Goal: Task Accomplishment & Management: Manage account settings

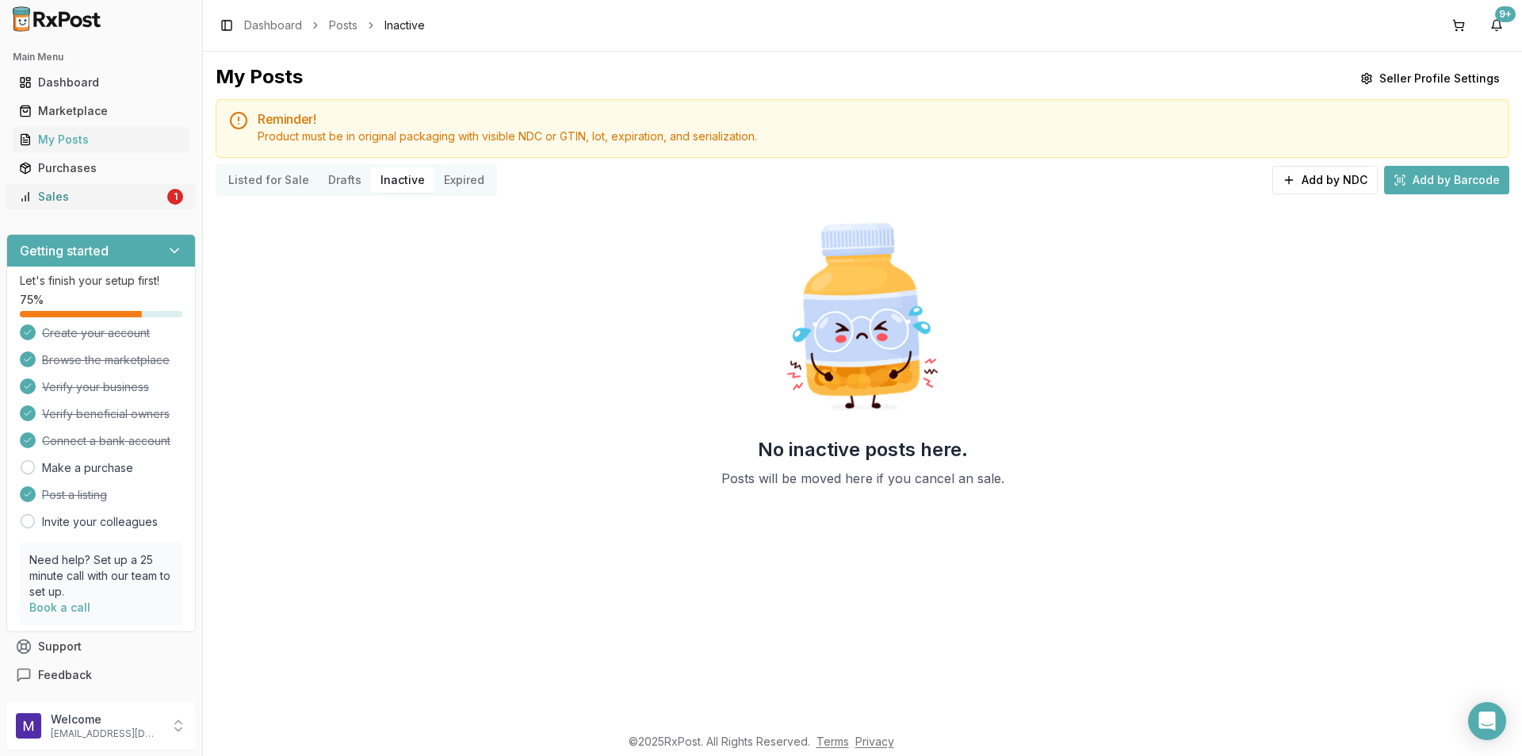
click at [42, 191] on div "Sales" at bounding box center [91, 197] width 145 height 16
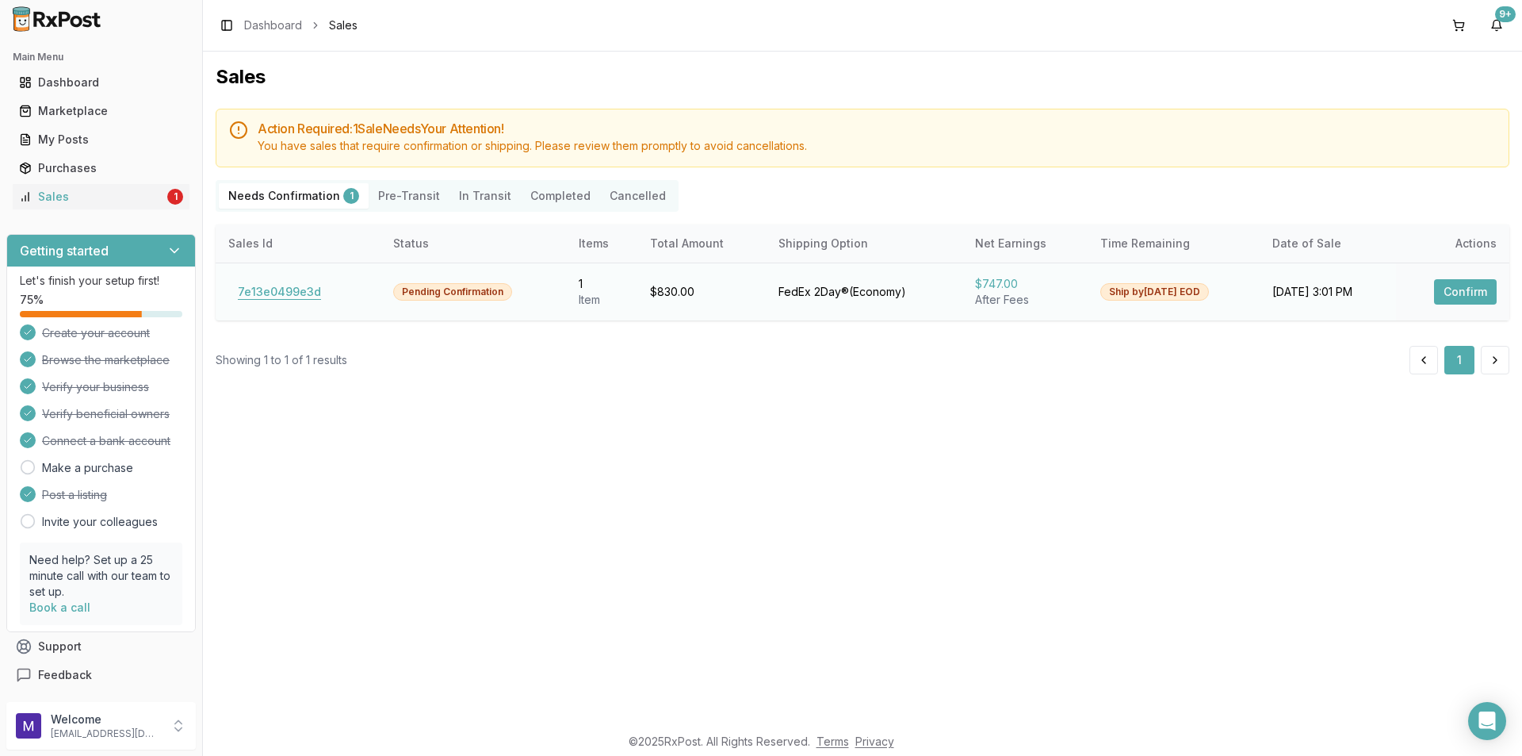
click at [283, 300] on button "7e13e0499e3d" at bounding box center [279, 291] width 102 height 25
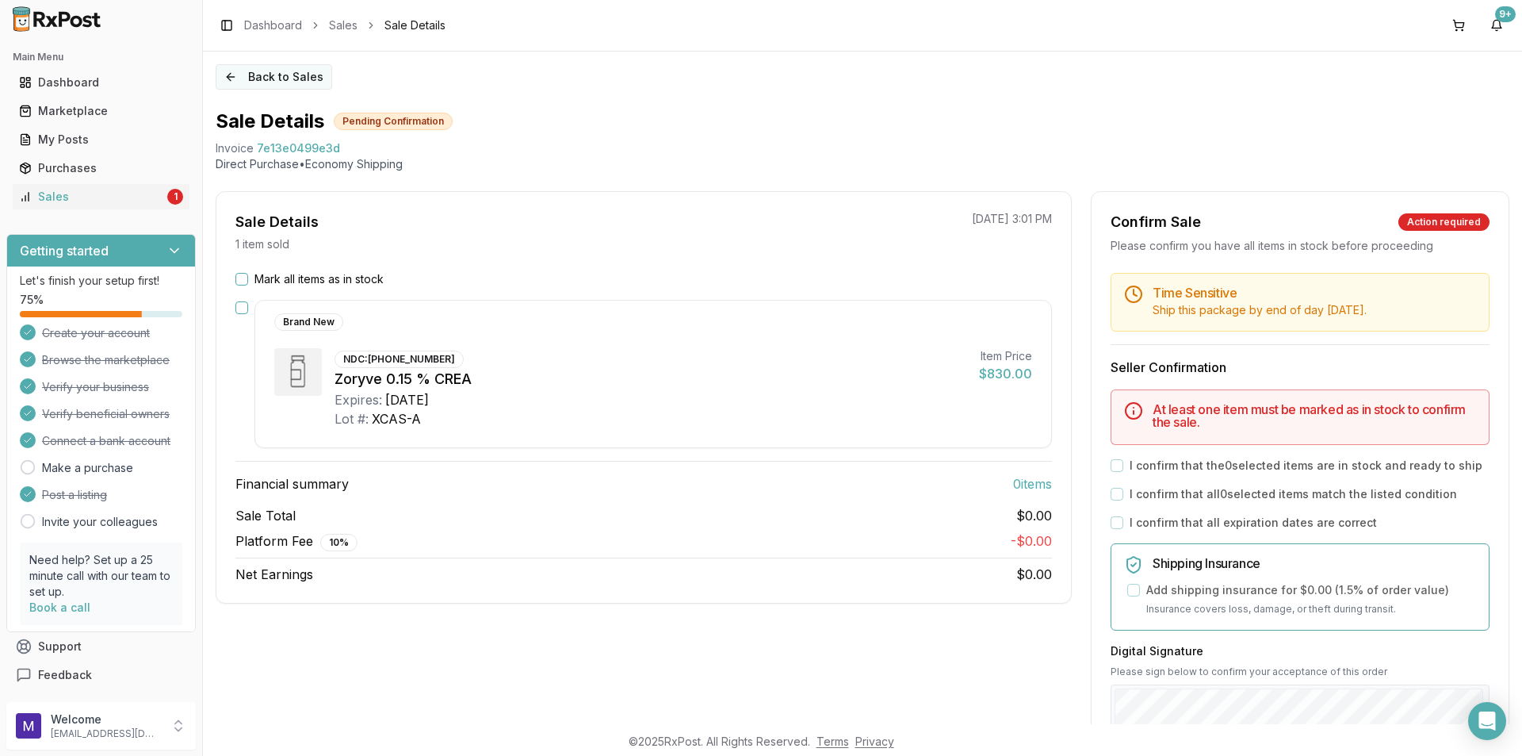
click at [283, 67] on button "Back to Sales" at bounding box center [274, 76] width 117 height 25
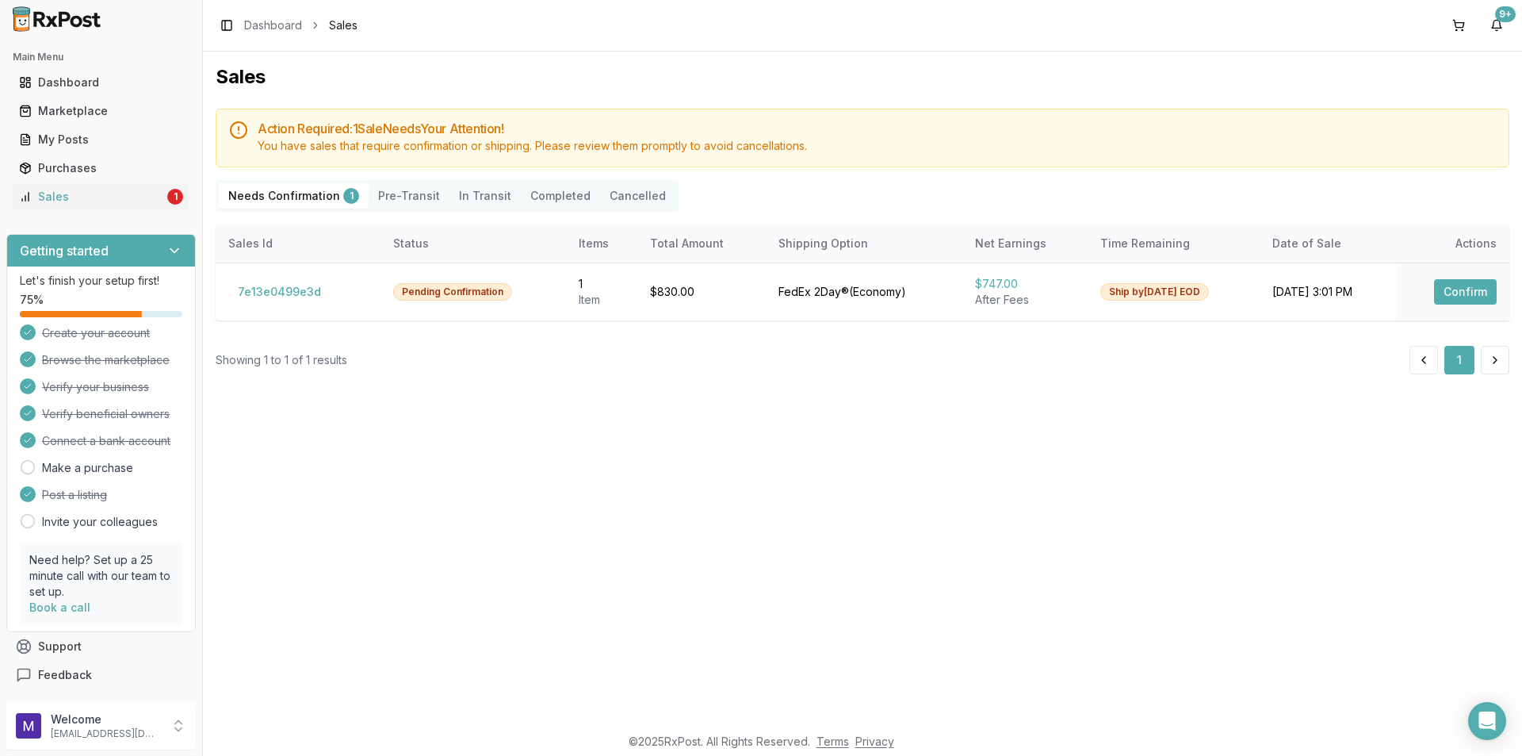
click at [398, 200] on button "Pre-Transit" at bounding box center [409, 195] width 81 height 25
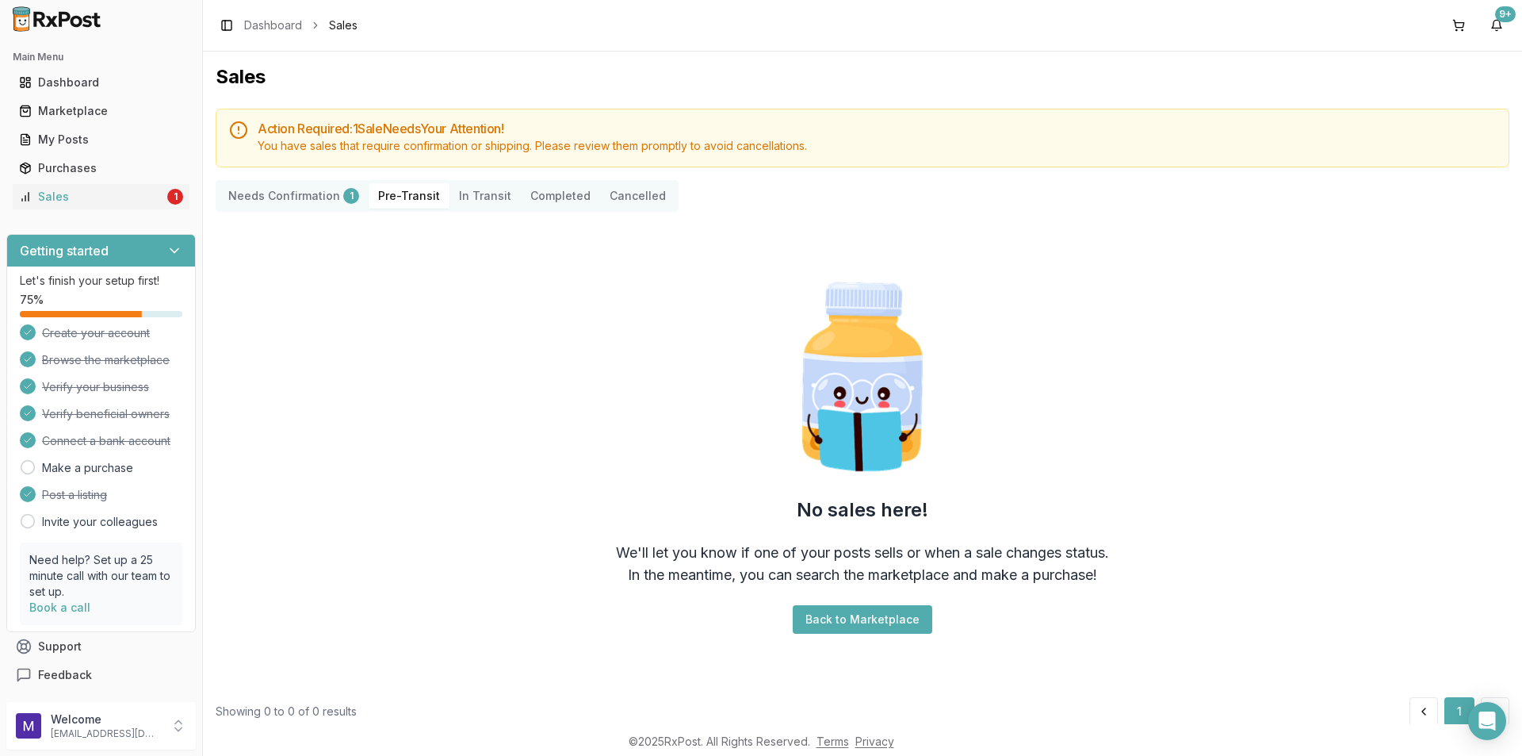
click at [479, 200] on Transit "In Transit" at bounding box center [485, 195] width 71 height 25
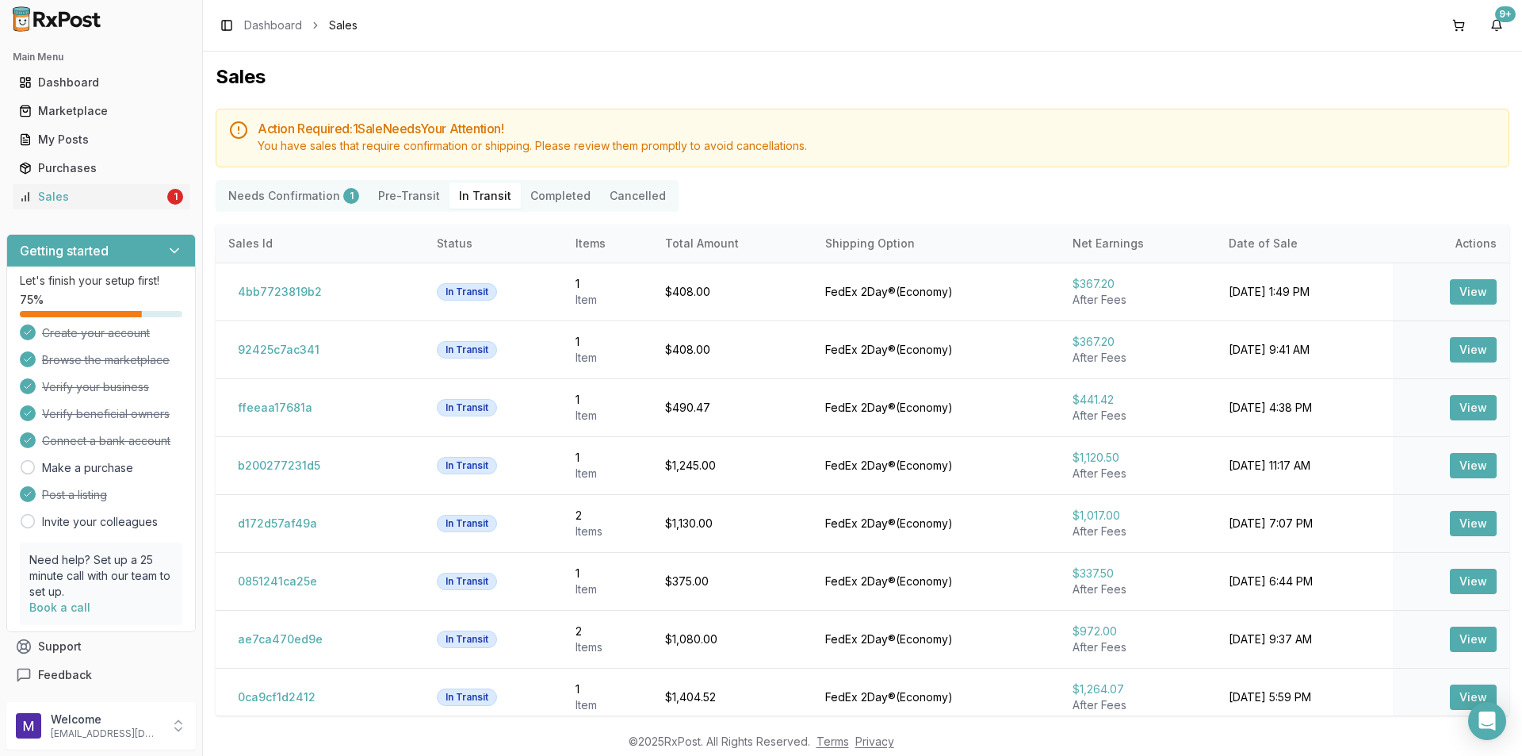
click at [549, 185] on button "Completed" at bounding box center [560, 195] width 79 height 25
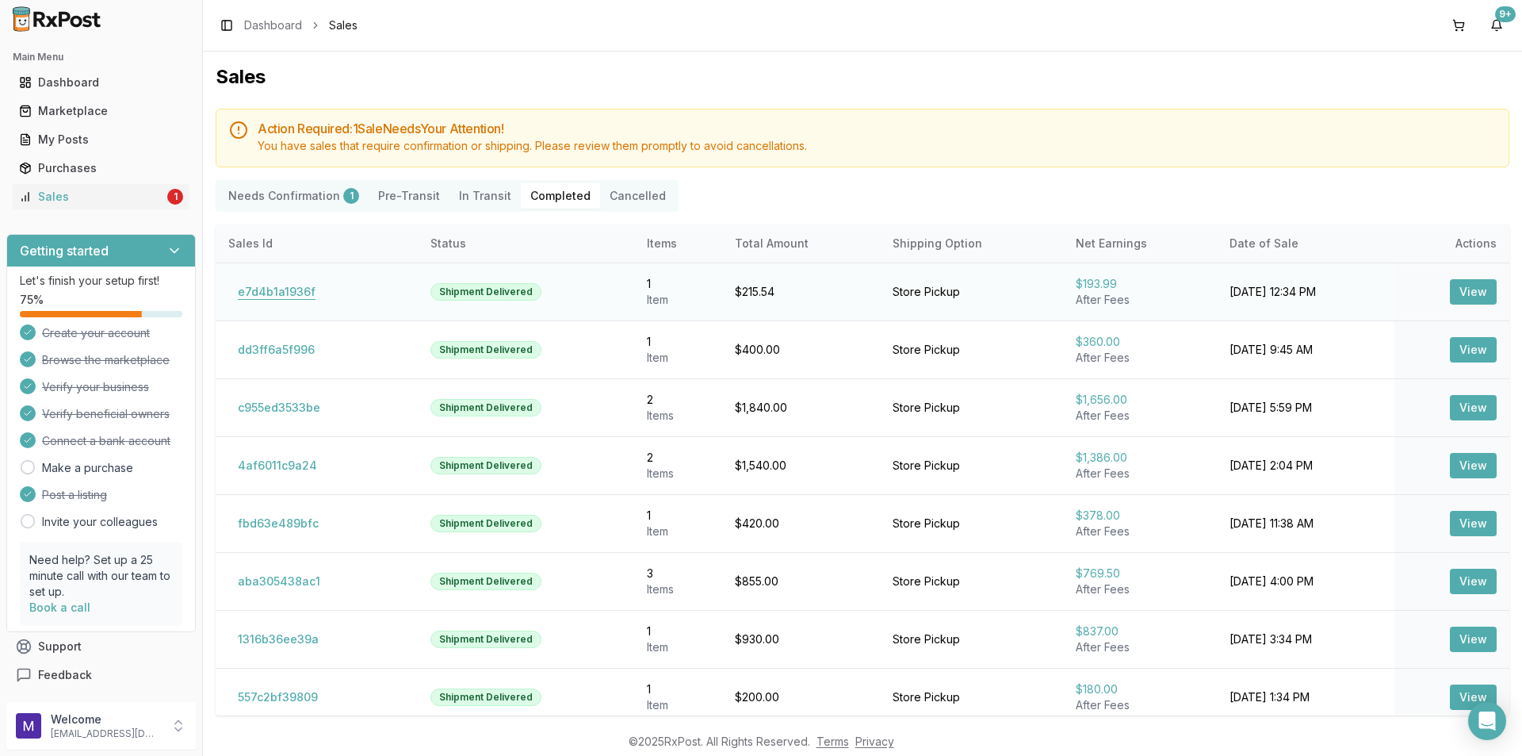
click at [270, 285] on button "e7d4b1a1936f" at bounding box center [276, 291] width 97 height 25
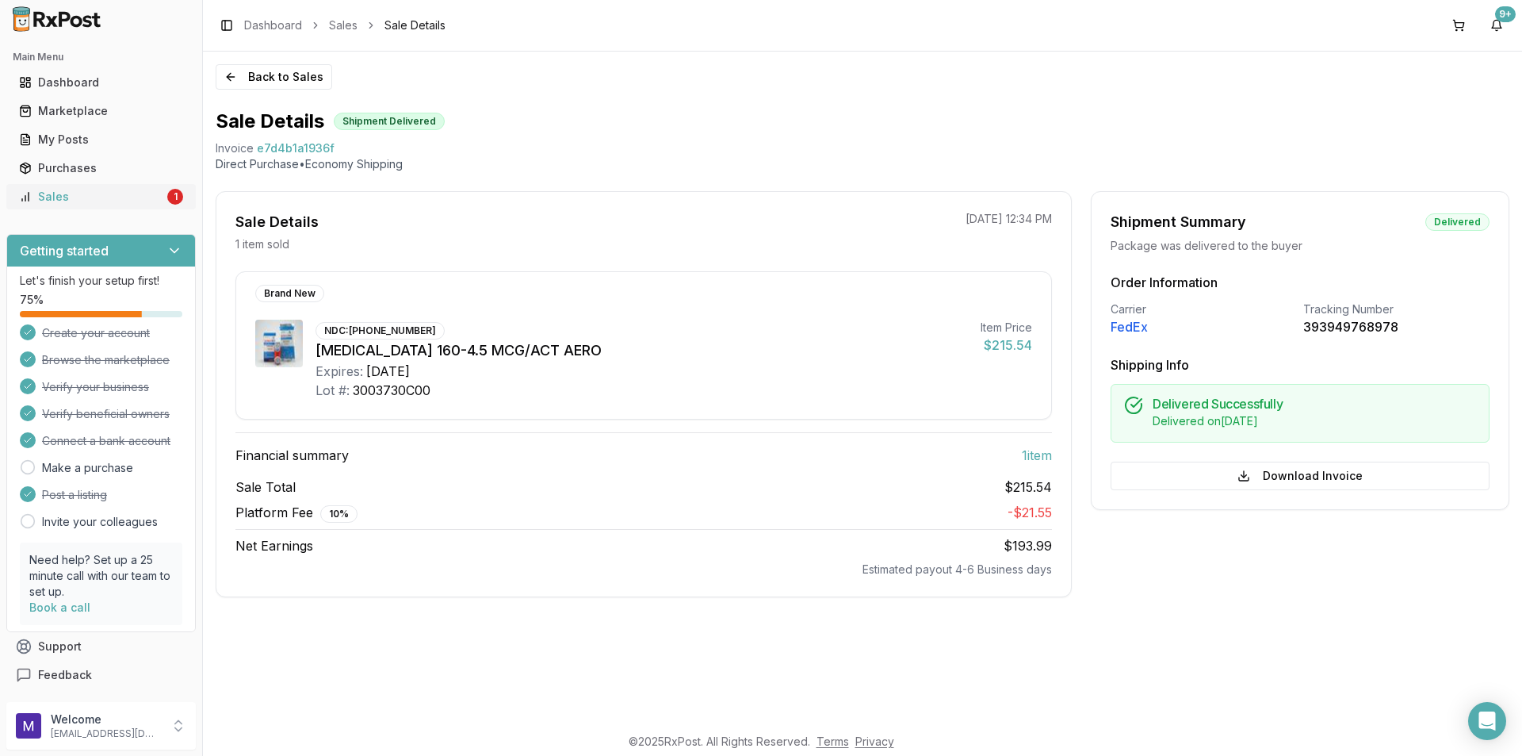
click at [131, 206] on link "Sales 1" at bounding box center [101, 196] width 177 height 29
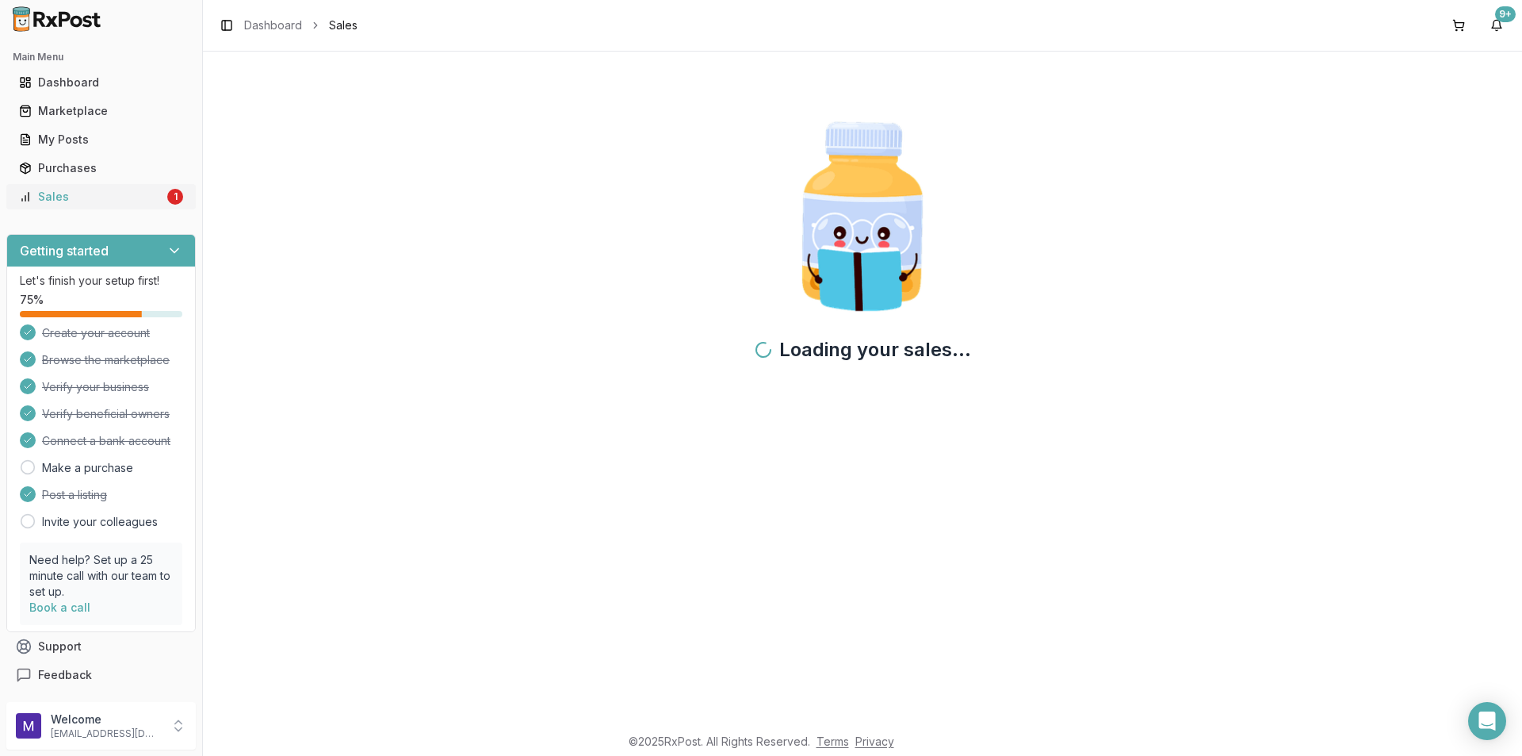
click at [131, 204] on div "Sales" at bounding box center [91, 197] width 145 height 16
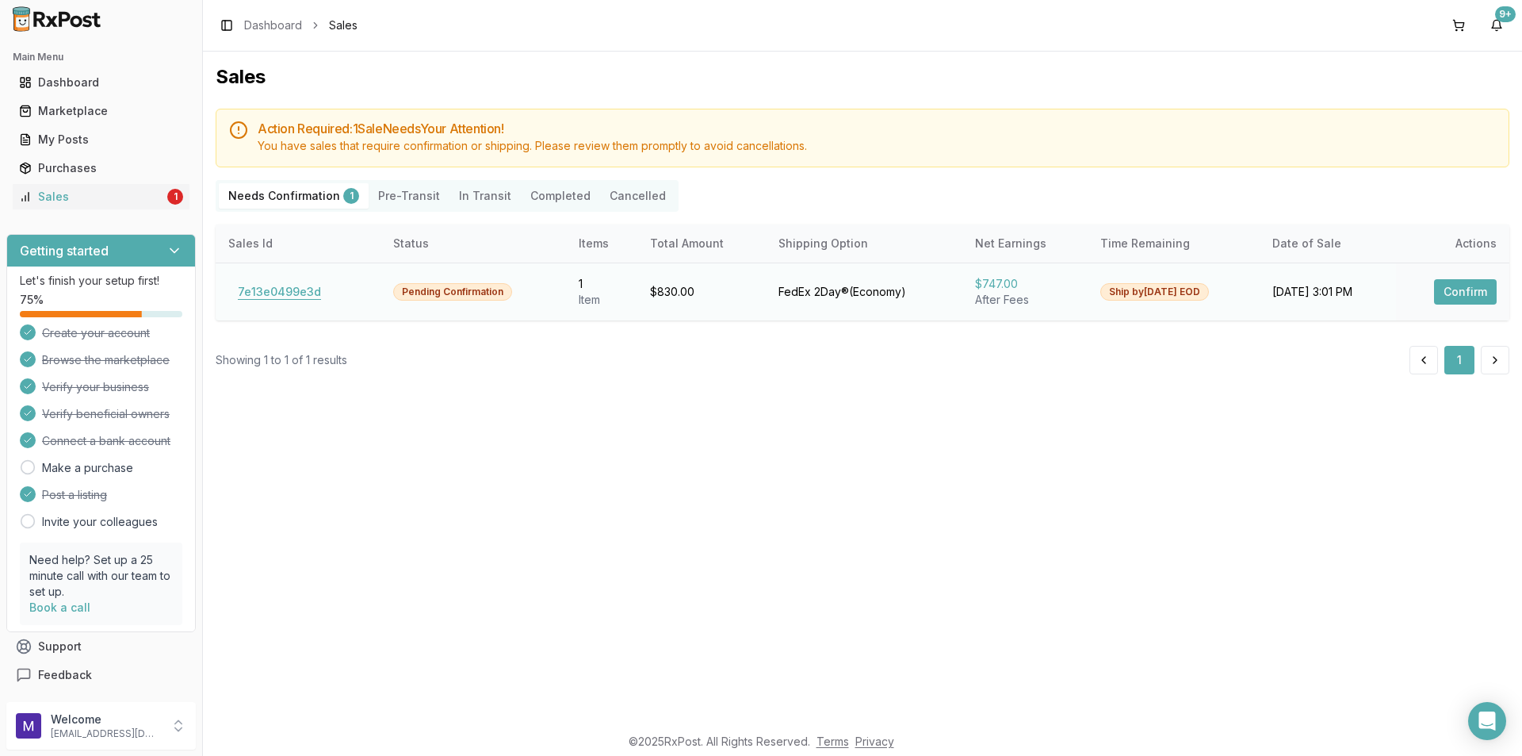
click at [274, 287] on button "7e13e0499e3d" at bounding box center [279, 291] width 102 height 25
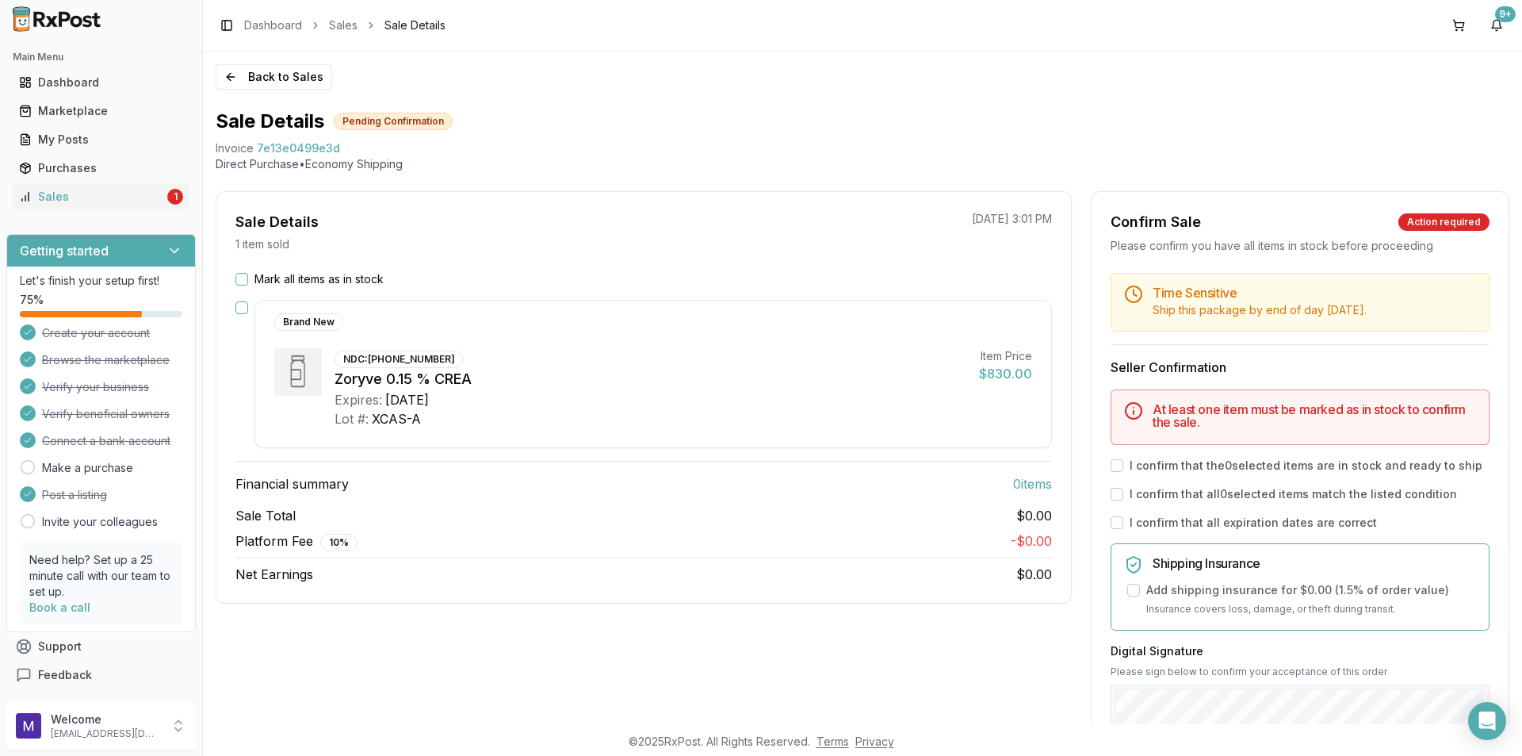
click at [243, 281] on button "Mark all items as in stock" at bounding box center [242, 279] width 13 height 13
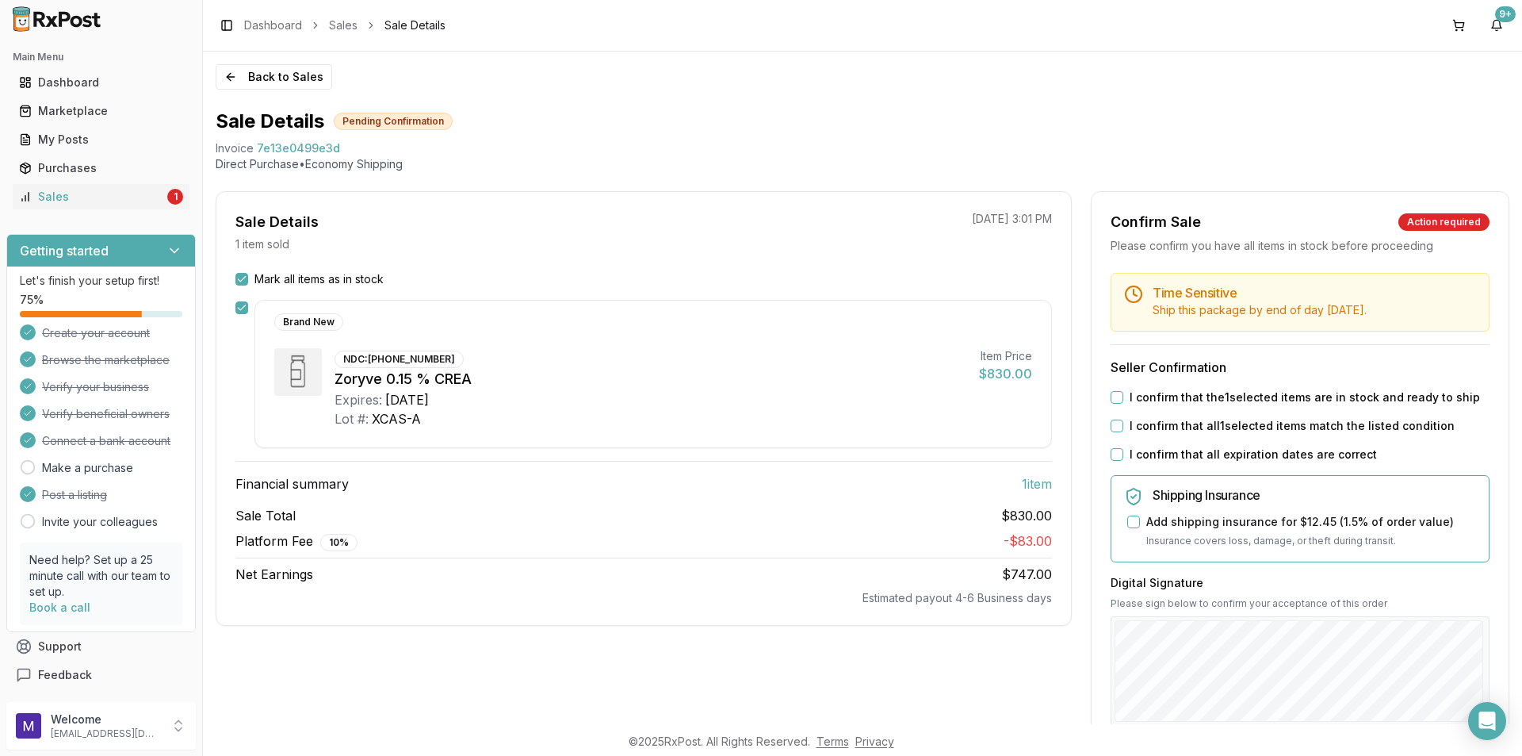
click at [1111, 400] on button "I confirm that the 1 selected items are in stock and ready to ship" at bounding box center [1117, 397] width 13 height 13
click at [1117, 426] on button "I confirm that all 1 selected items match the listed condition" at bounding box center [1117, 425] width 13 height 13
click at [1117, 451] on button "I confirm that all expiration dates are correct" at bounding box center [1117, 454] width 13 height 13
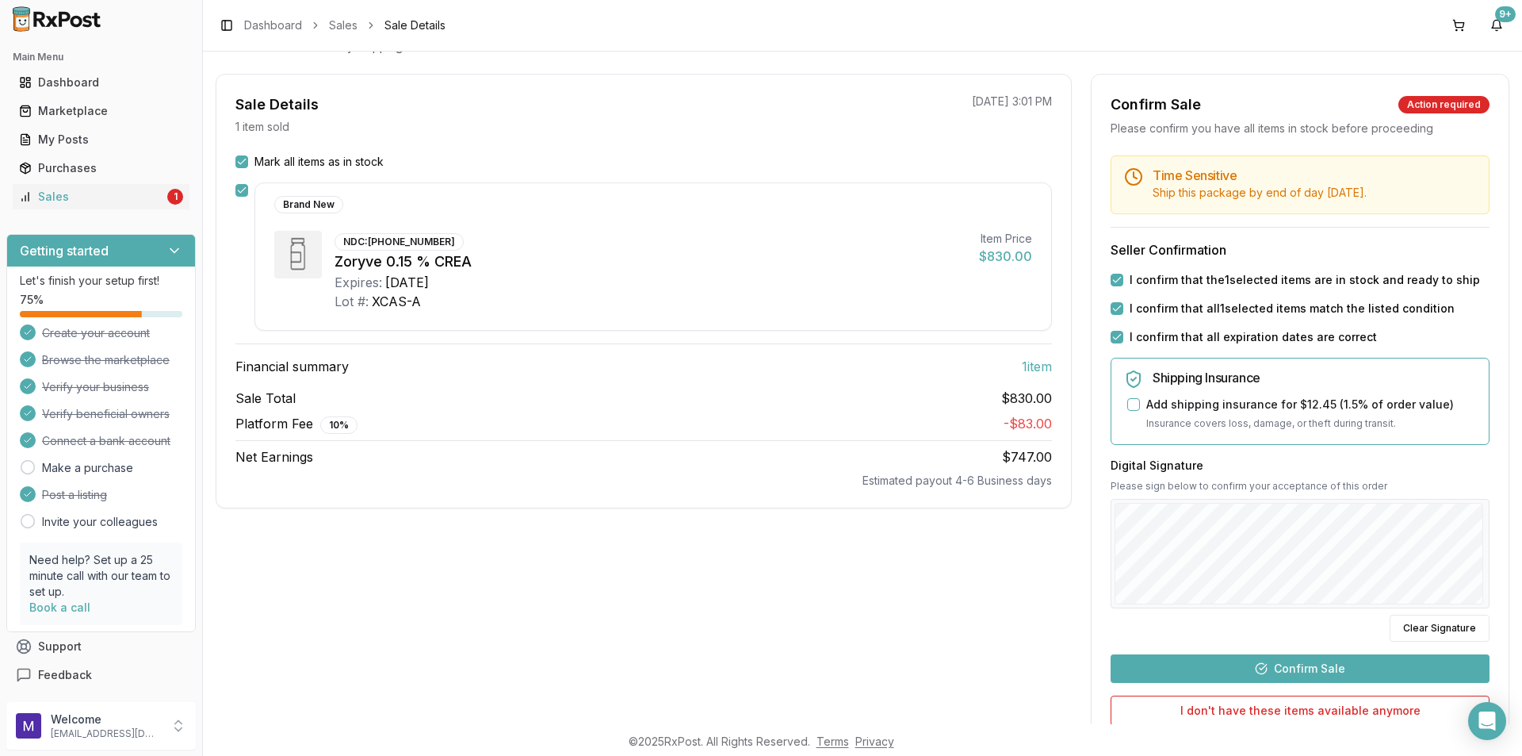
scroll to position [264, 0]
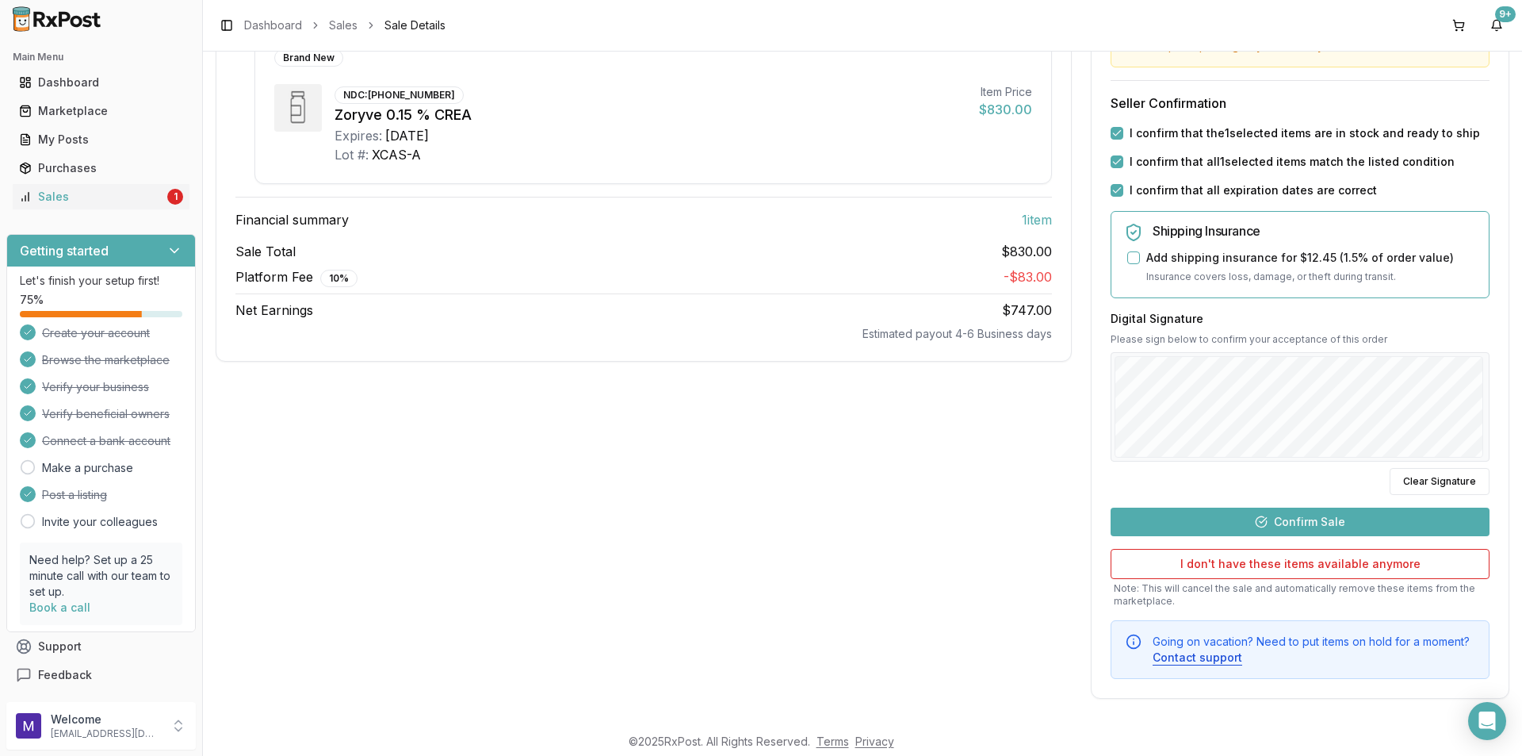
click at [1258, 534] on button "Confirm Sale" at bounding box center [1300, 521] width 379 height 29
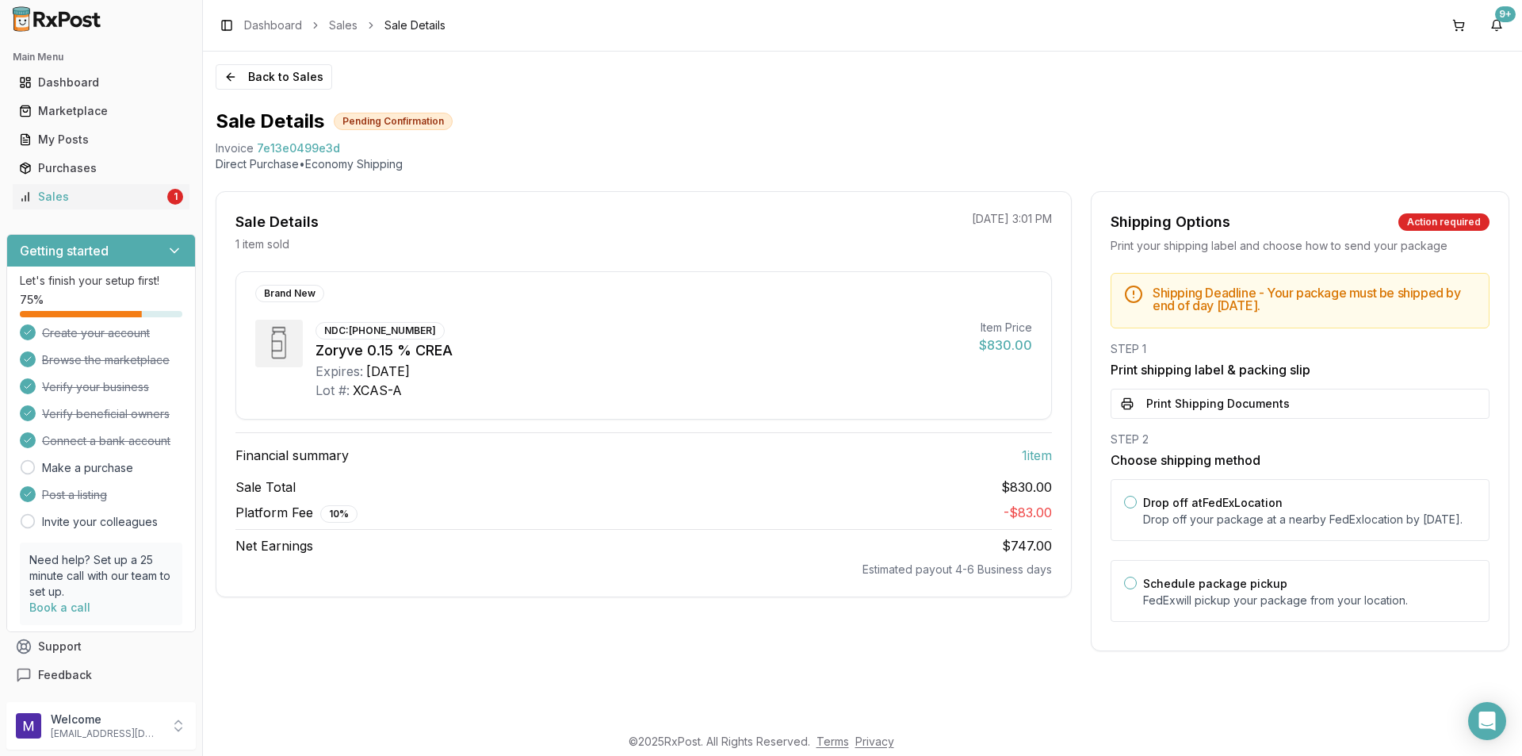
scroll to position [0, 0]
click at [1268, 407] on button "Print Shipping Documents" at bounding box center [1300, 404] width 379 height 30
click at [1198, 411] on button "Print Shipping Documents" at bounding box center [1300, 404] width 379 height 30
